Goal: Transaction & Acquisition: Purchase product/service

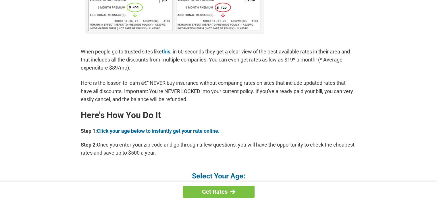
scroll to position [431, 0]
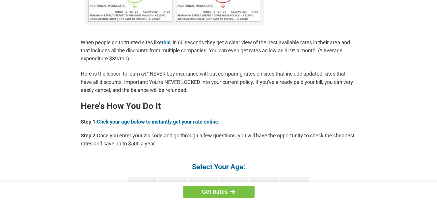
click at [235, 166] on h4 "Select Your Age:" at bounding box center [219, 166] width 276 height 9
click at [264, 168] on h4 "Select Your Age:" at bounding box center [219, 166] width 276 height 9
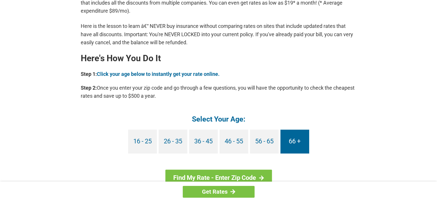
click at [292, 140] on link "66 +" at bounding box center [295, 142] width 29 height 24
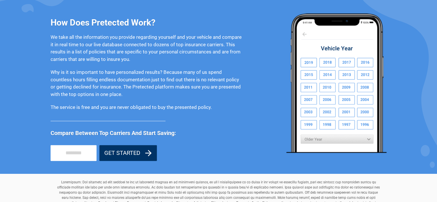
scroll to position [479, 0]
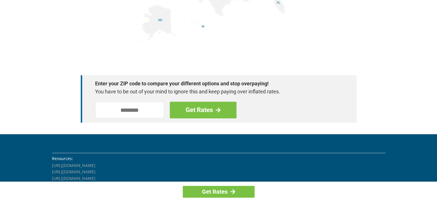
scroll to position [814, 0]
